Goal: Information Seeking & Learning: Learn about a topic

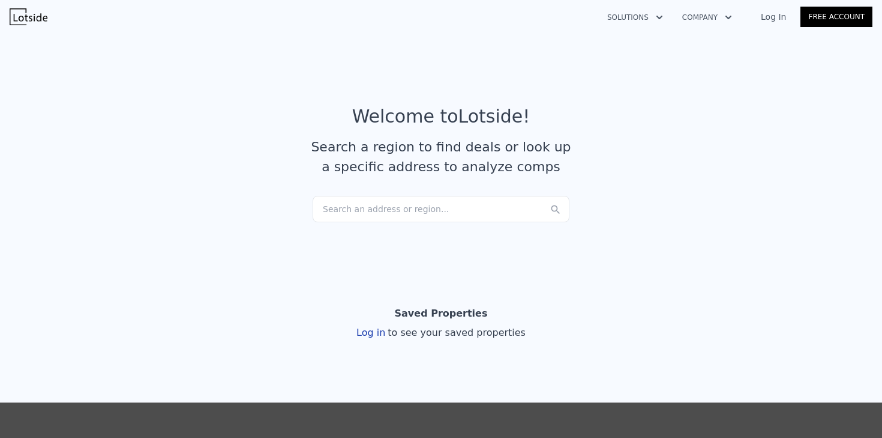
click at [459, 208] on div "Search an address or region..." at bounding box center [441, 209] width 257 height 26
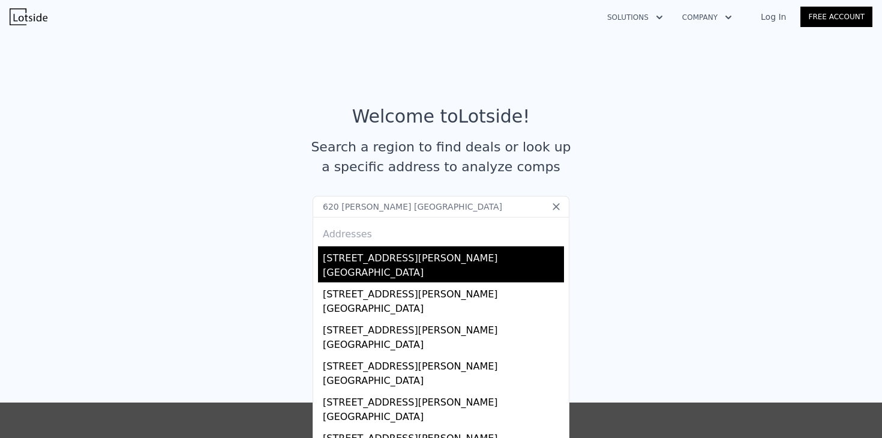
type input "620 [PERSON_NAME] [GEOGRAPHIC_DATA]"
click at [359, 268] on div "[GEOGRAPHIC_DATA]" at bounding box center [443, 273] width 241 height 17
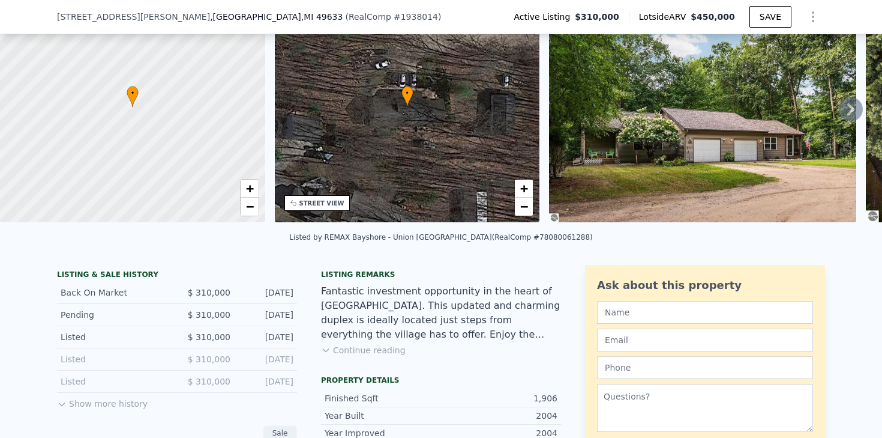
scroll to position [227, 0]
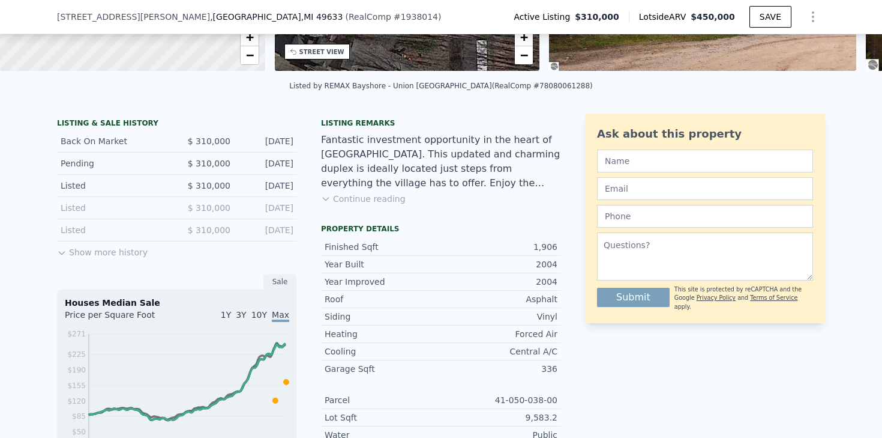
click at [122, 250] on button "Show more history" at bounding box center [102, 249] width 91 height 17
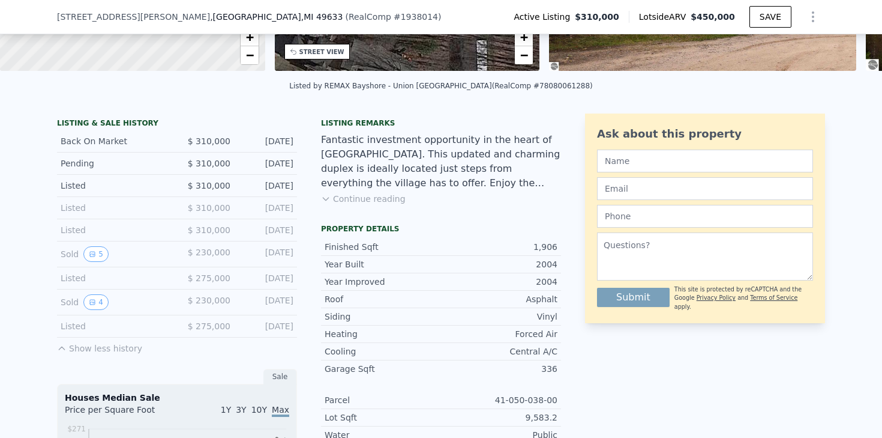
click at [369, 204] on div "Listing remarks Fantastic investment opportunity in the heart of [GEOGRAPHIC_DA…" at bounding box center [441, 168] width 240 height 101
click at [365, 200] on button "Continue reading" at bounding box center [363, 199] width 85 height 12
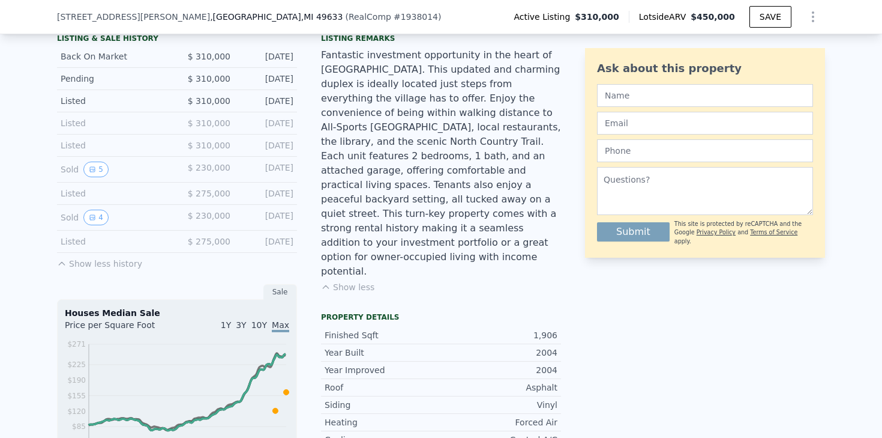
scroll to position [313, 0]
click at [103, 166] on button "5" at bounding box center [95, 169] width 25 height 16
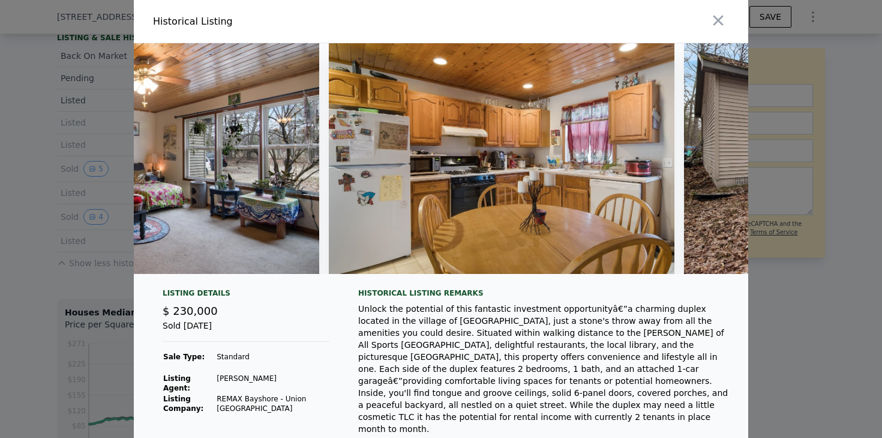
scroll to position [0, 1182]
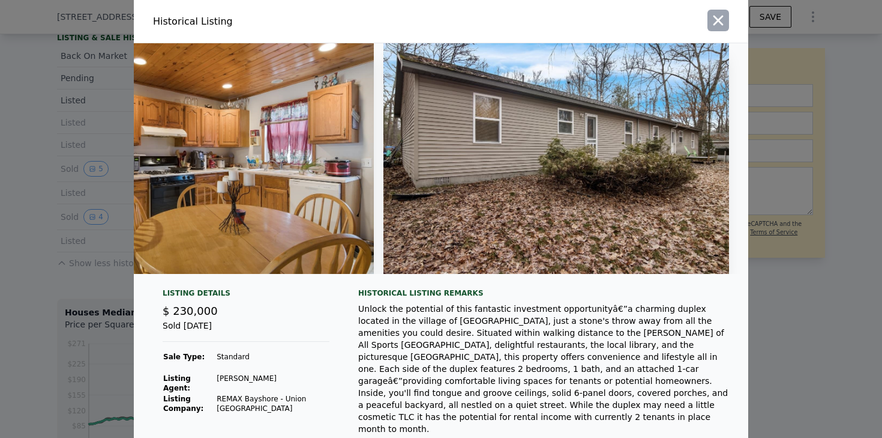
click at [715, 24] on icon "button" at bounding box center [719, 21] width 10 height 10
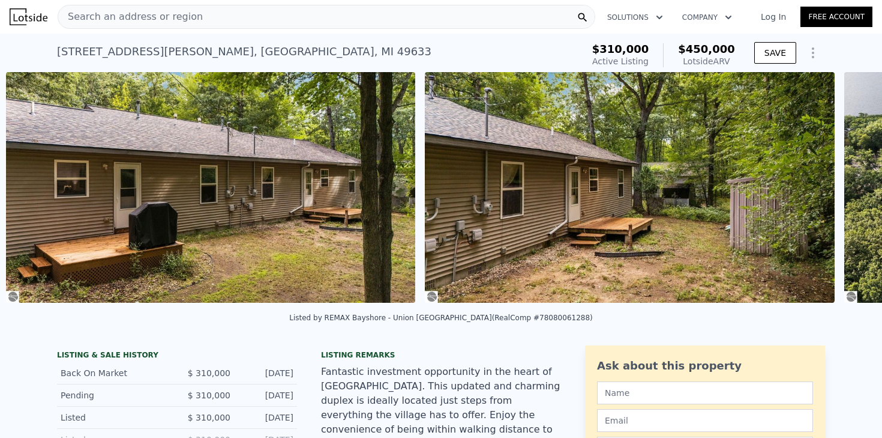
scroll to position [0, 10354]
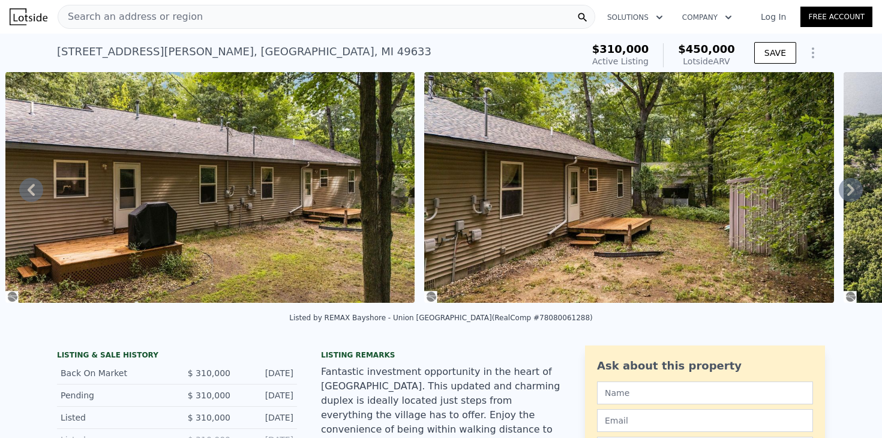
click at [850, 188] on icon at bounding box center [851, 190] width 24 height 24
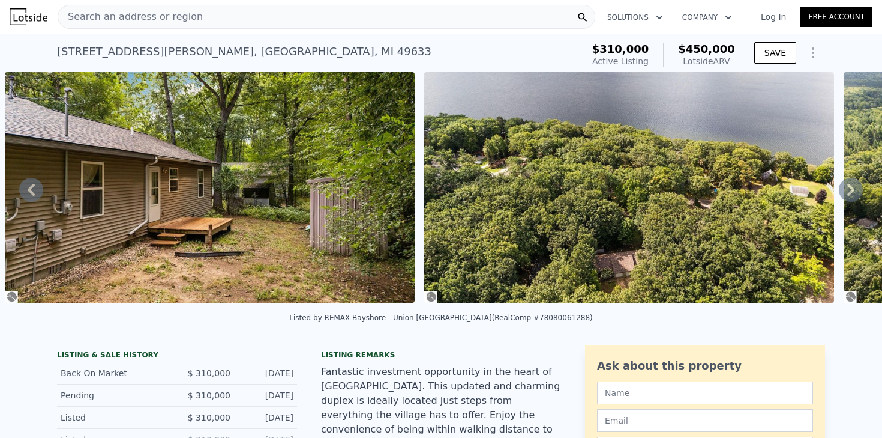
click at [850, 188] on icon at bounding box center [851, 190] width 24 height 24
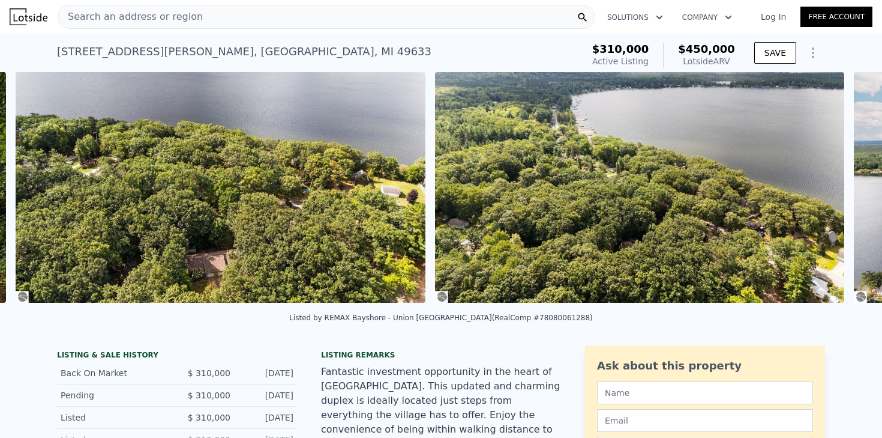
scroll to position [0, 11193]
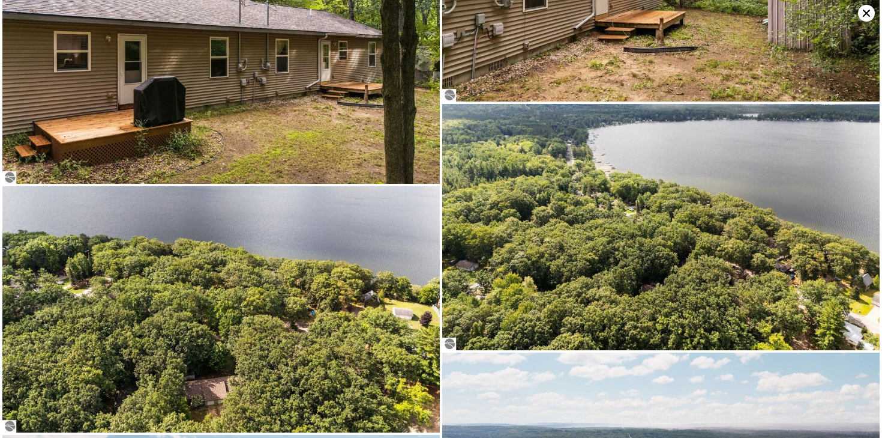
scroll to position [4945, 0]
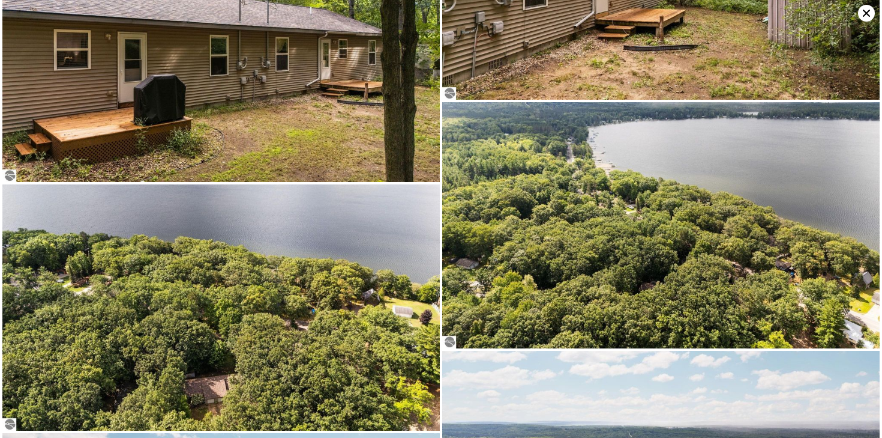
click at [869, 16] on icon at bounding box center [866, 13] width 7 height 7
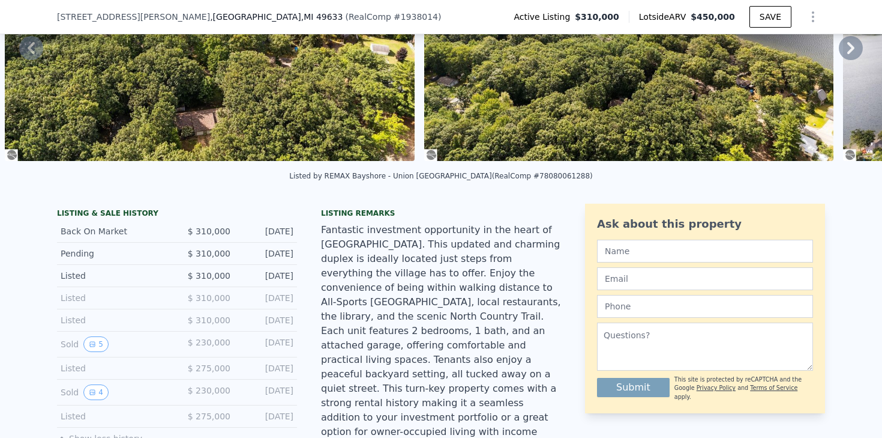
scroll to position [268, 0]
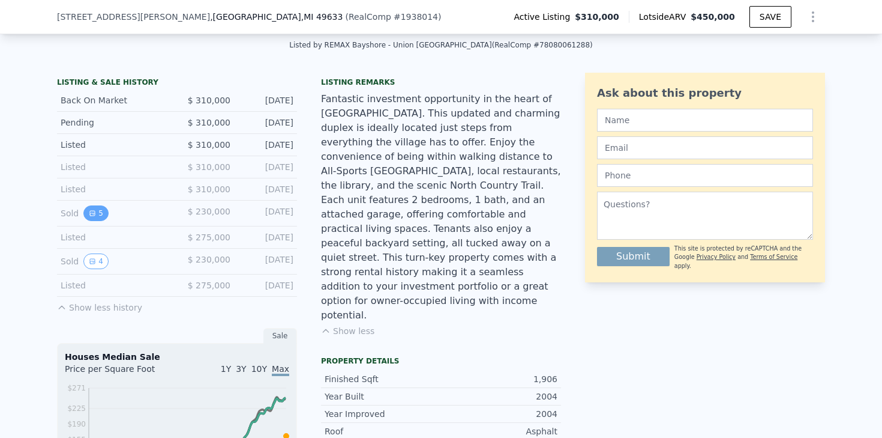
click at [98, 213] on button "5" at bounding box center [95, 213] width 25 height 16
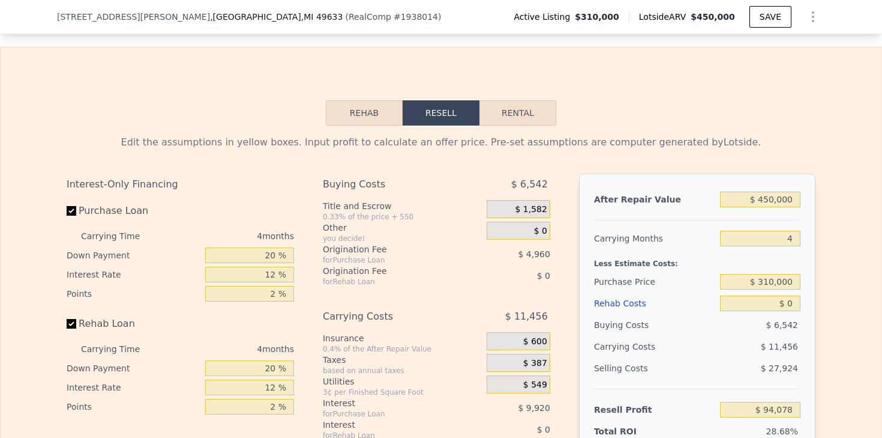
scroll to position [1808, 0]
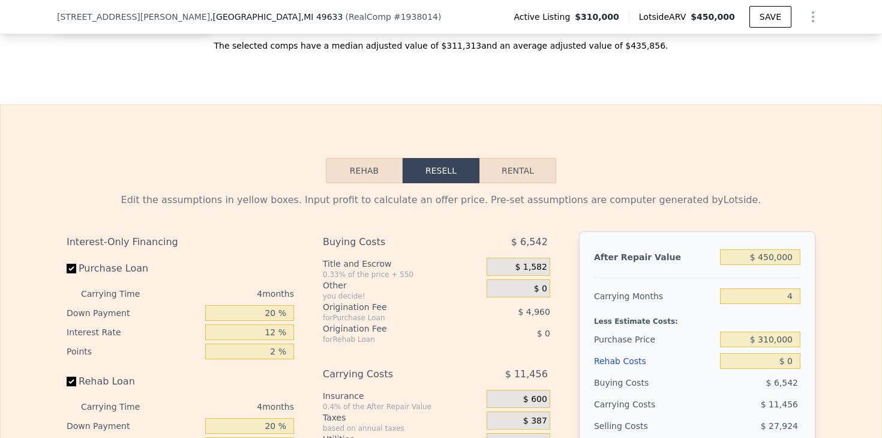
click at [521, 169] on button "Rental" at bounding box center [518, 170] width 77 height 25
select select "30"
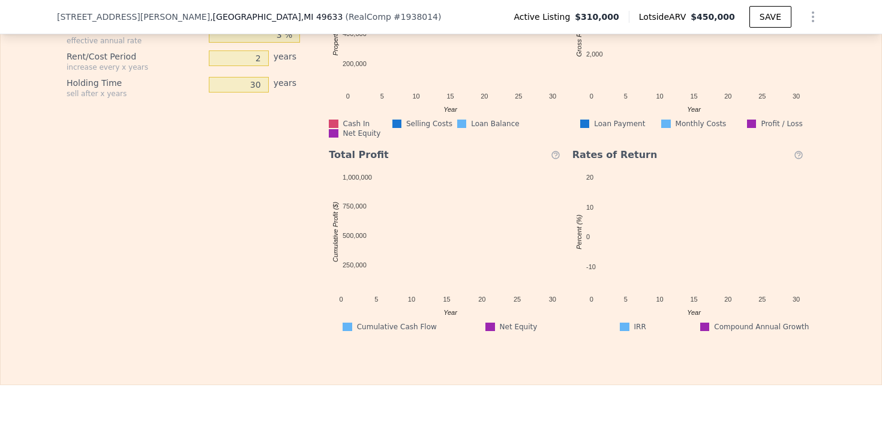
scroll to position [1895, 0]
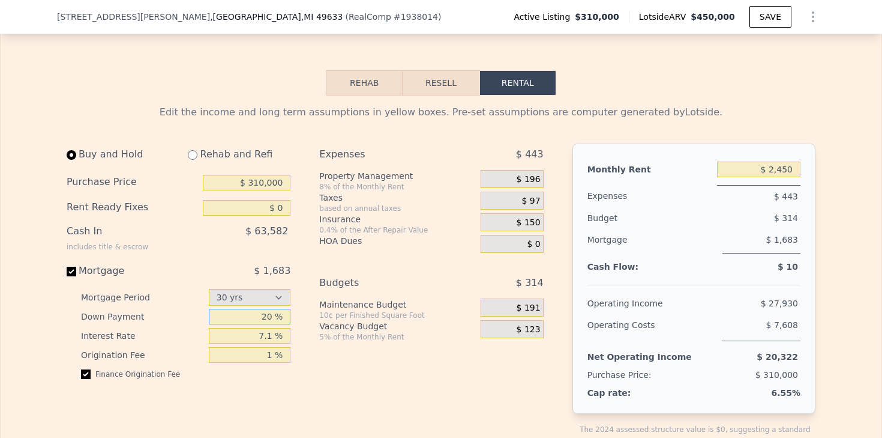
click at [274, 315] on input "20 %" at bounding box center [250, 316] width 82 height 16
type input "2 %"
type input "5 %"
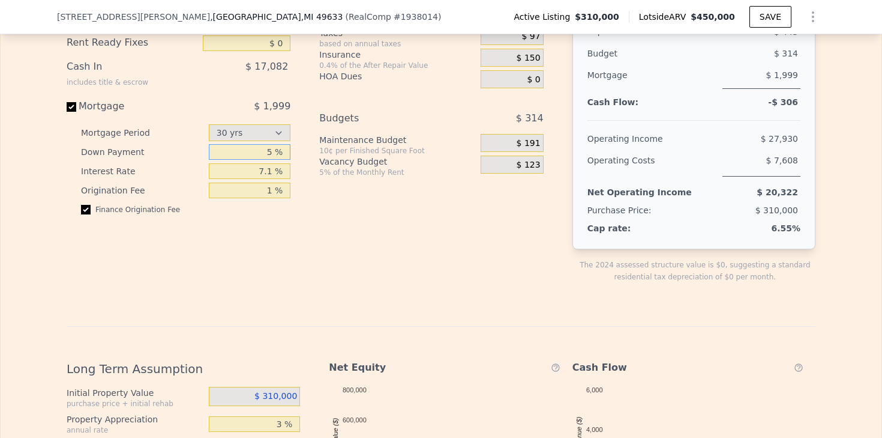
scroll to position [1959, 0]
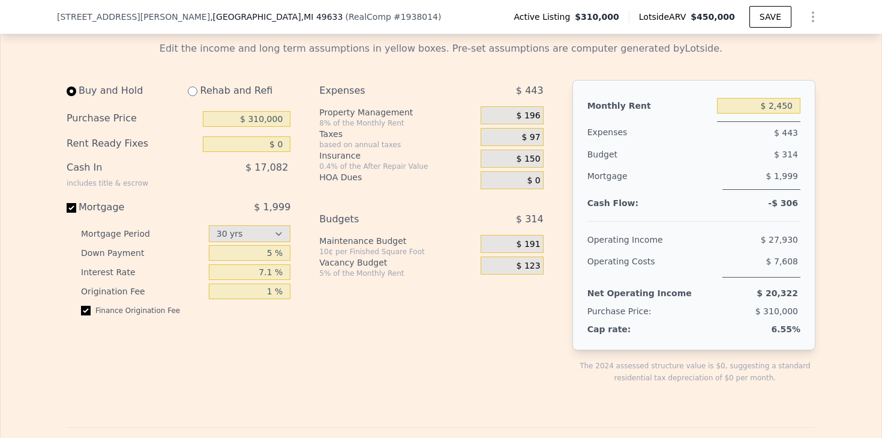
click at [337, 335] on div "Expenses $ 443 Property Management 8% of the Monthly Rent $ 196 Taxes based on …" at bounding box center [435, 241] width 233 height 323
click at [786, 107] on input "$ 2,450" at bounding box center [758, 106] width 83 height 16
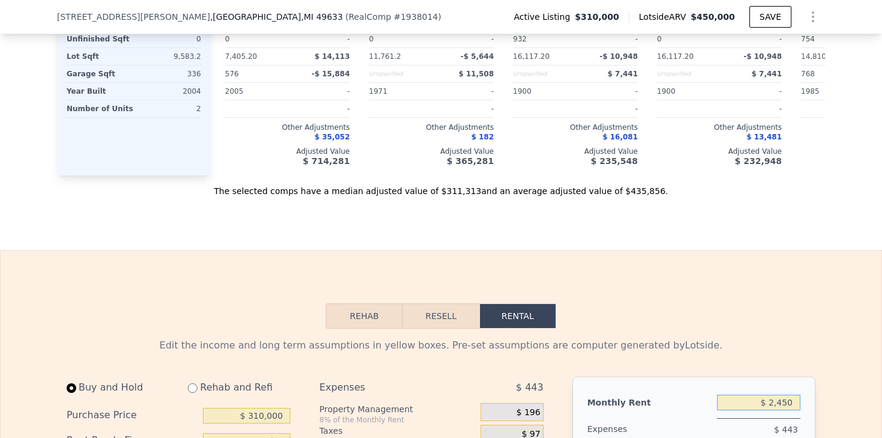
scroll to position [1030, 0]
